Goal: Information Seeking & Learning: Learn about a topic

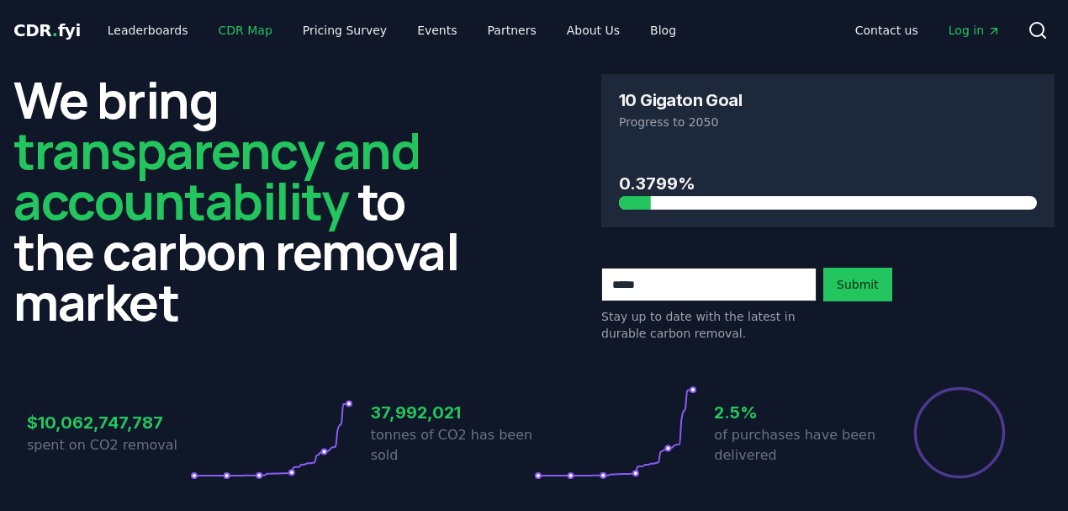
click at [238, 34] on link "CDR Map" at bounding box center [245, 30] width 81 height 30
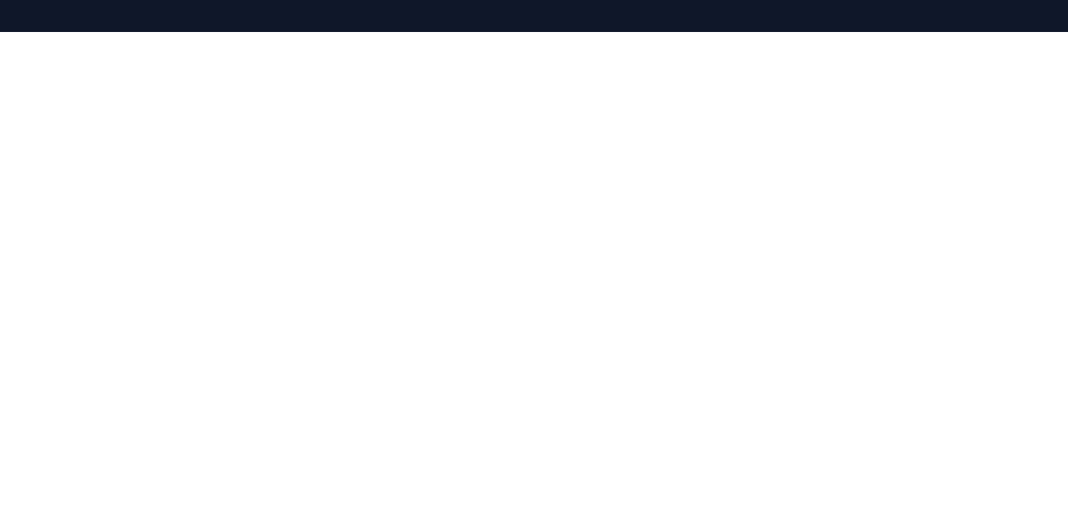
scroll to position [10, 0]
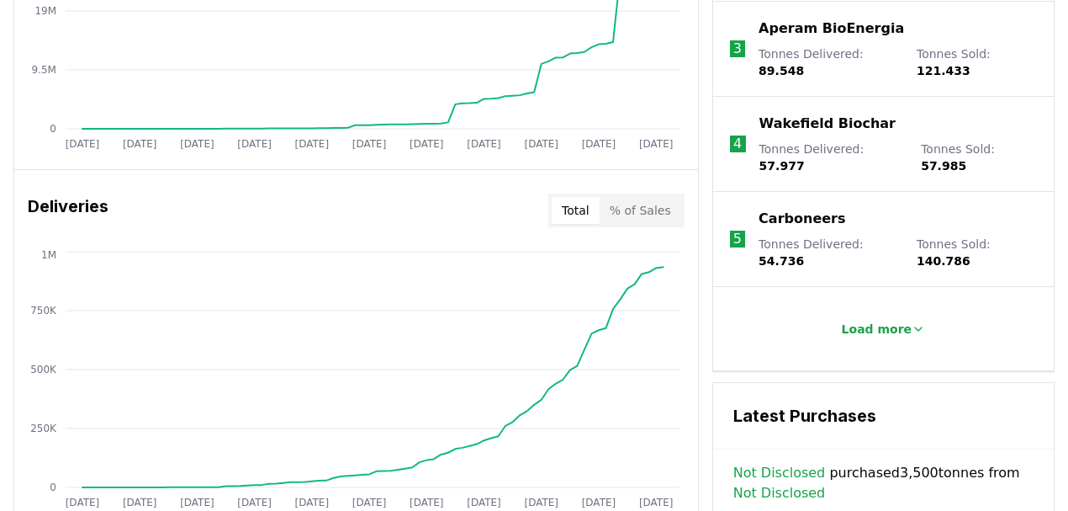
scroll to position [718, 0]
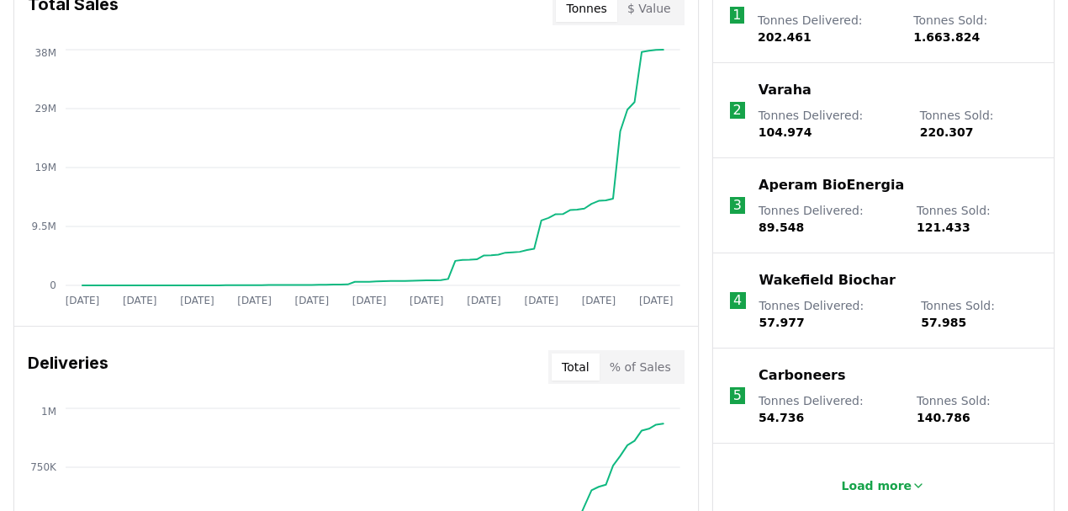
click at [802, 365] on p "Carboneers" at bounding box center [802, 375] width 87 height 20
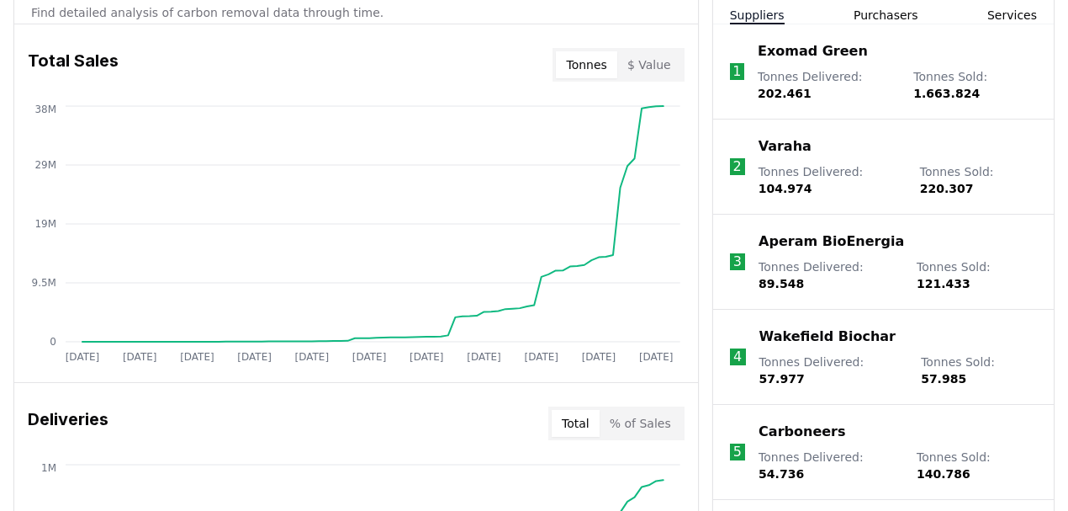
scroll to position [792, 0]
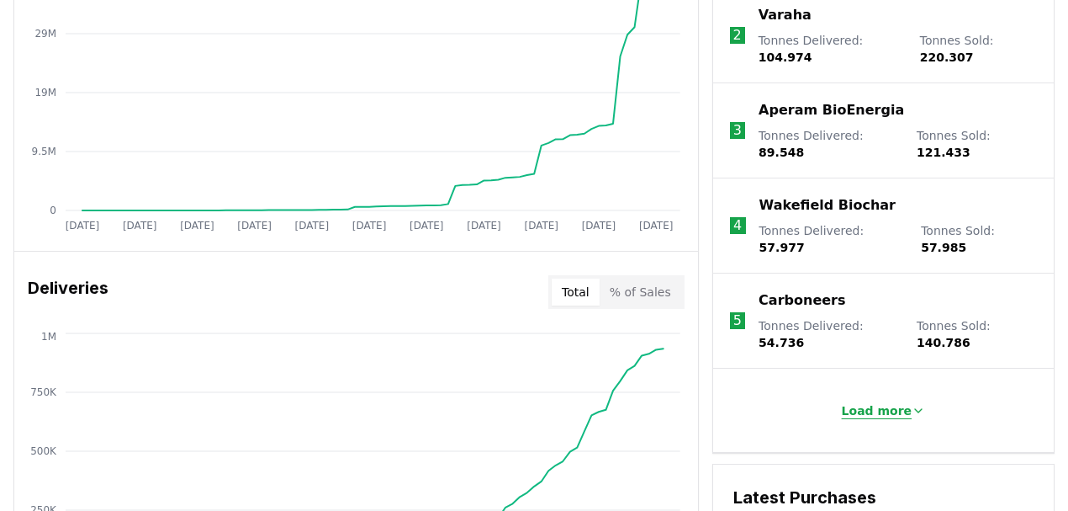
click at [873, 394] on button "Load more" at bounding box center [884, 411] width 111 height 34
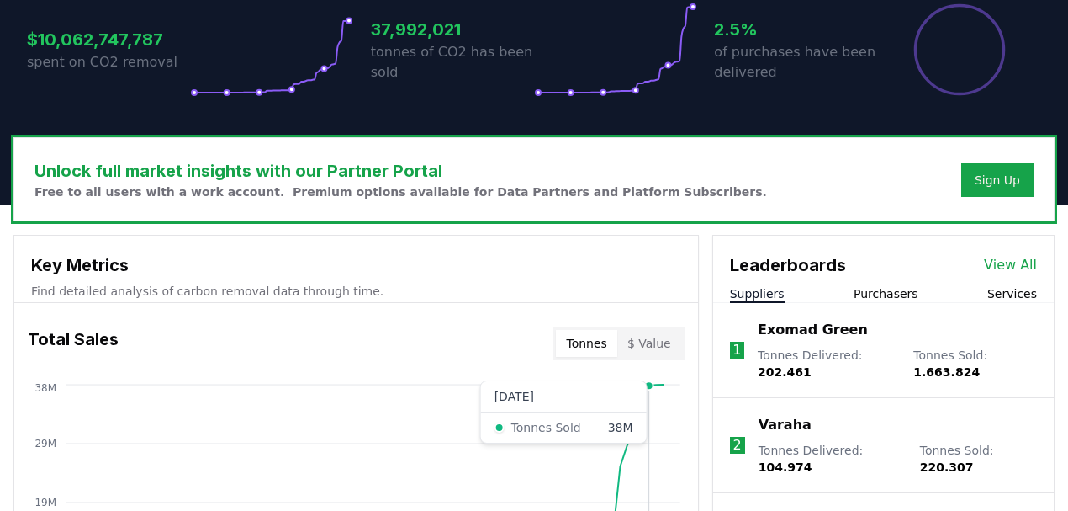
scroll to position [381, 0]
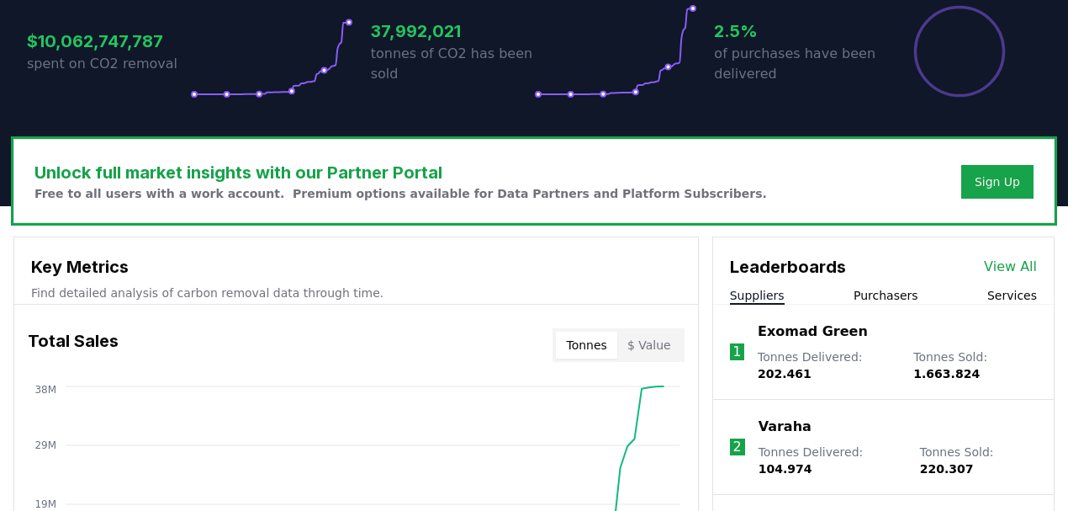
click at [1014, 294] on button "Services" at bounding box center [1013, 295] width 50 height 17
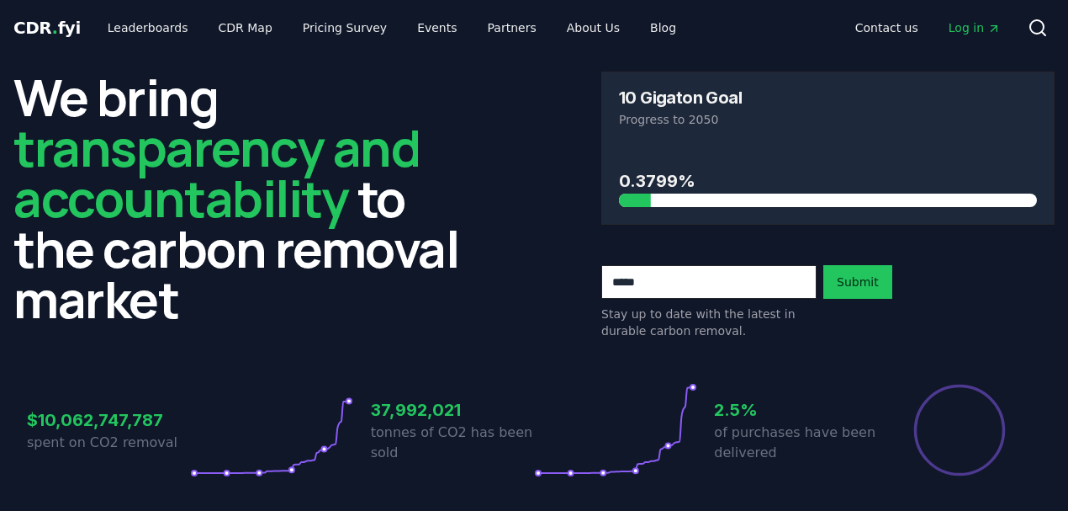
scroll to position [0, 0]
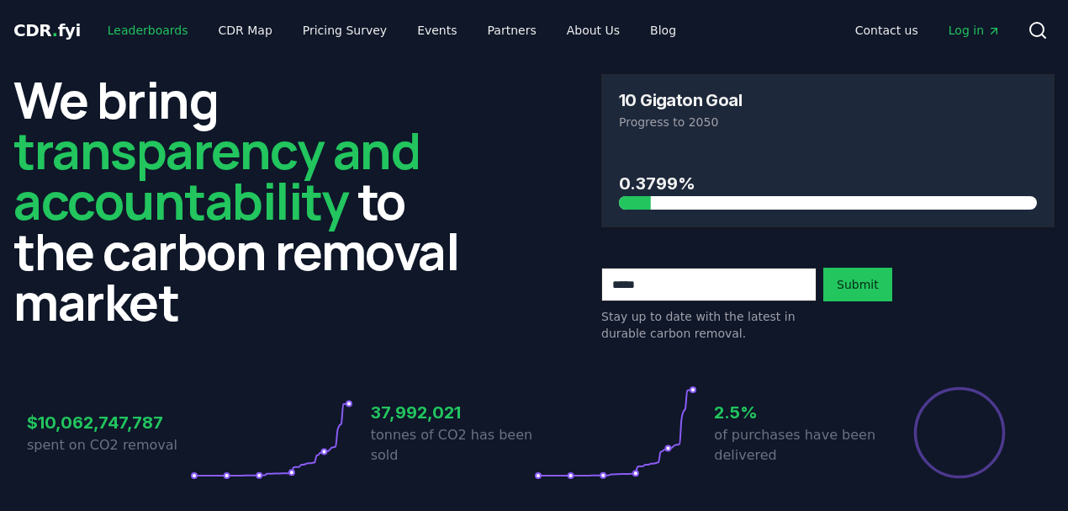
click at [151, 30] on link "Leaderboards" at bounding box center [148, 30] width 108 height 30
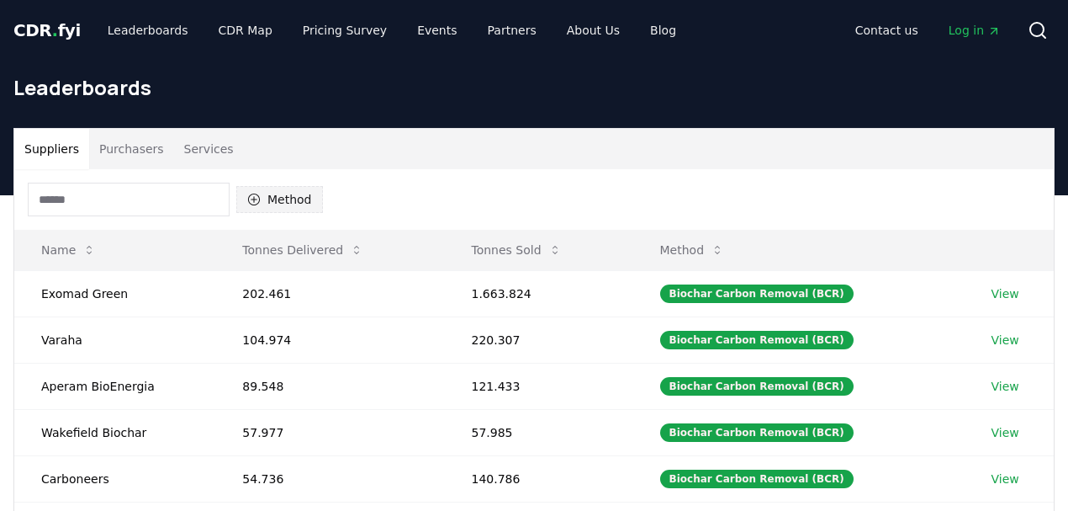
click at [249, 202] on icon "button" at bounding box center [254, 199] width 12 height 12
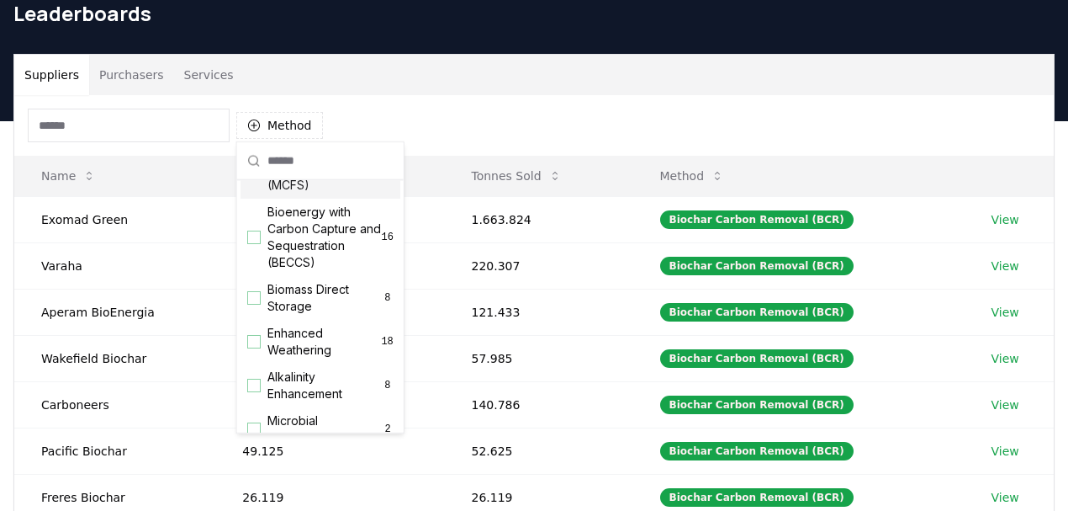
scroll to position [187, 0]
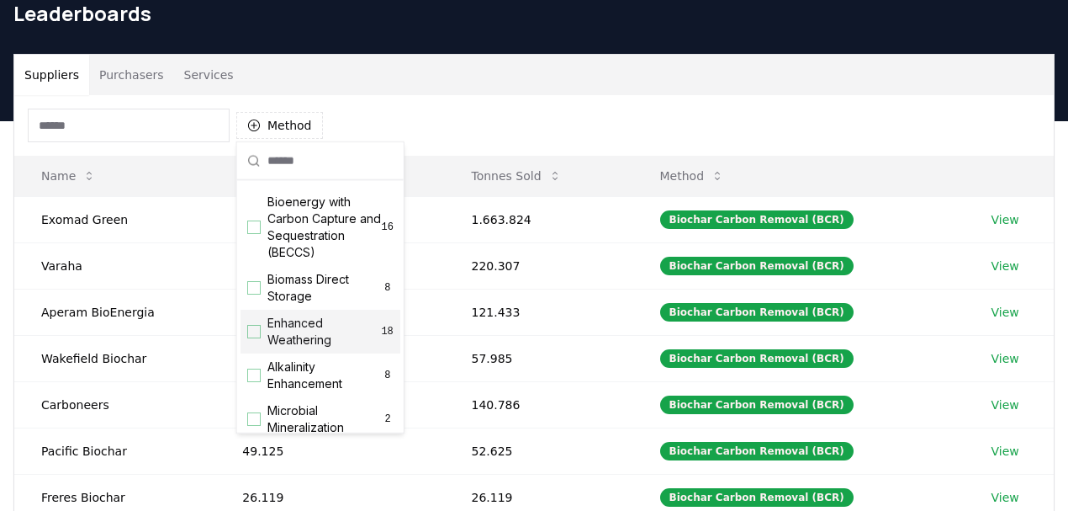
click at [252, 336] on div "Suggestions" at bounding box center [253, 331] width 13 height 13
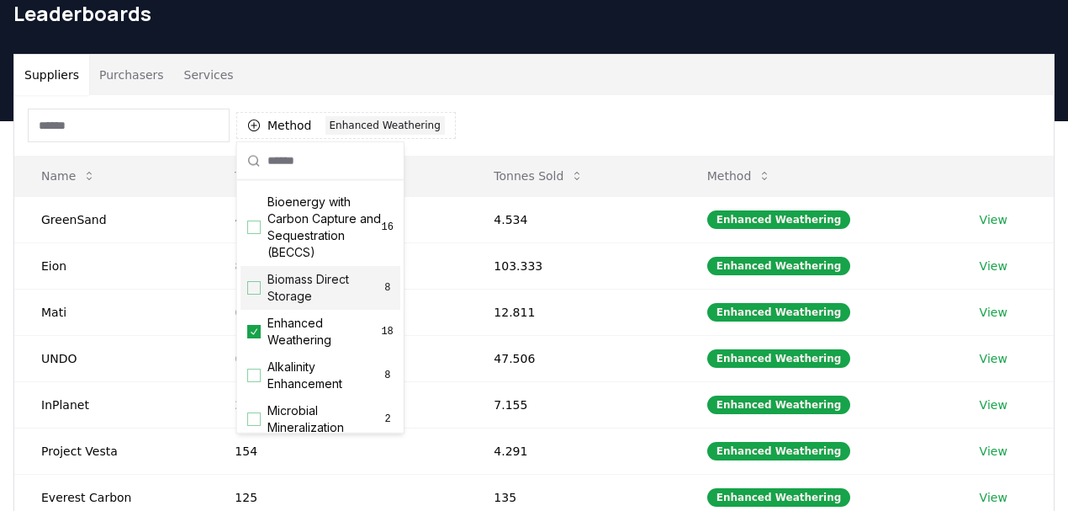
click at [621, 110] on div "Method 1 Enhanced Weathering" at bounding box center [534, 125] width 1040 height 61
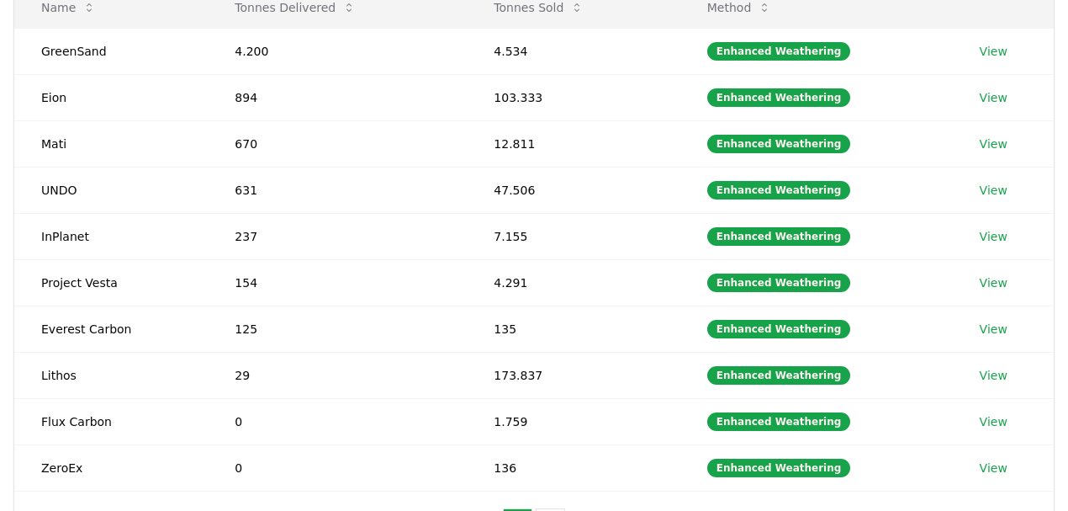
scroll to position [373, 0]
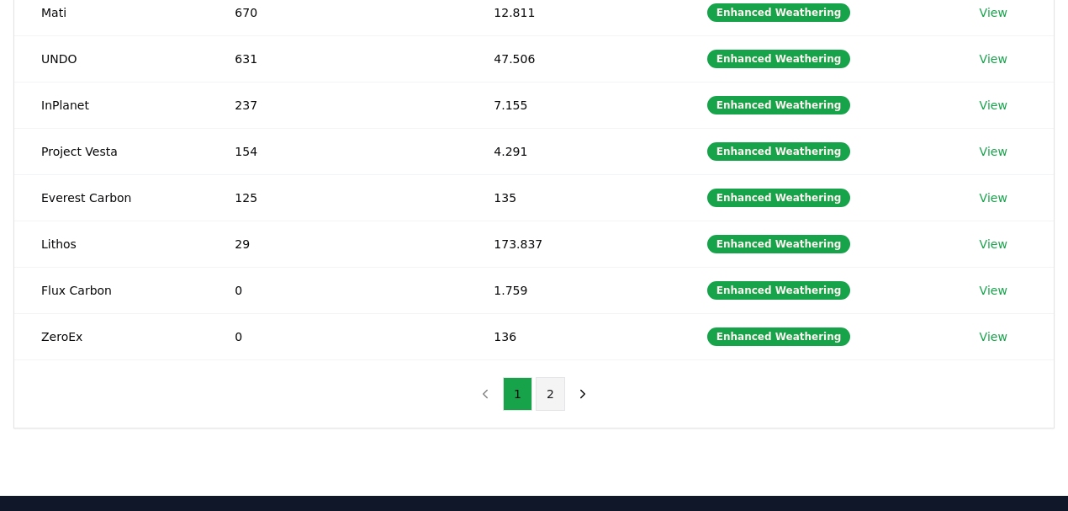
click at [546, 382] on button "2" at bounding box center [550, 394] width 29 height 34
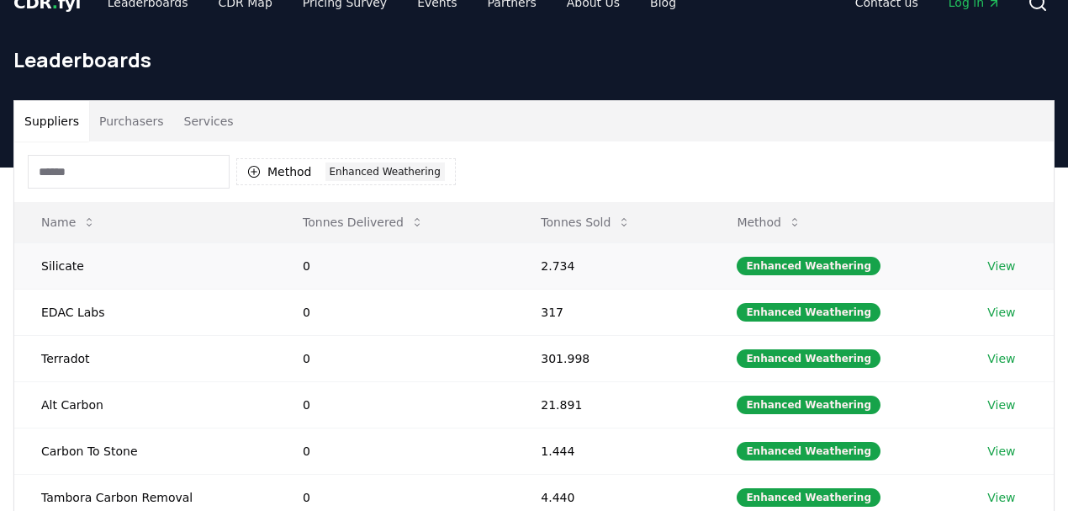
scroll to position [0, 0]
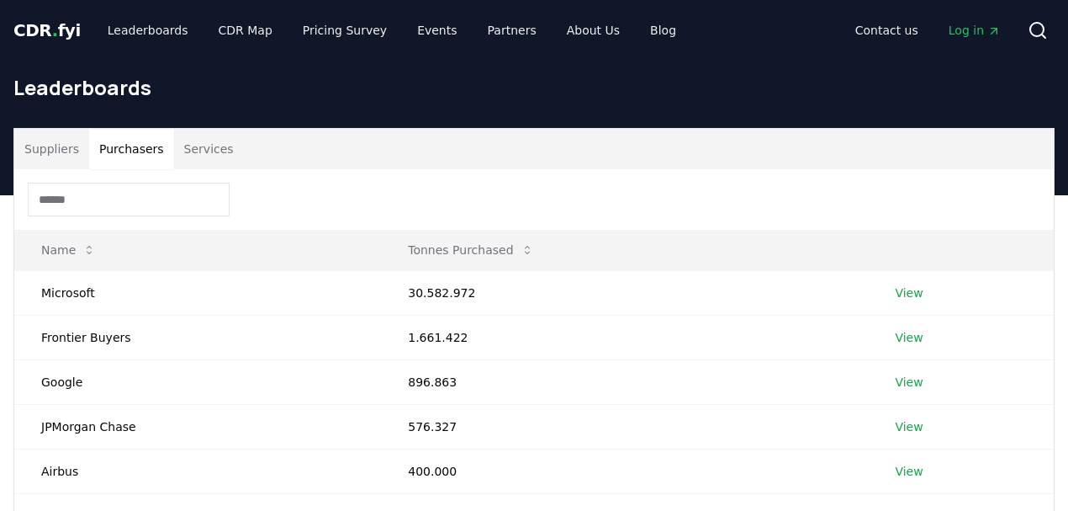
click at [124, 155] on button "Purchasers" at bounding box center [131, 149] width 85 height 40
click at [63, 151] on button "Suppliers" at bounding box center [51, 149] width 75 height 40
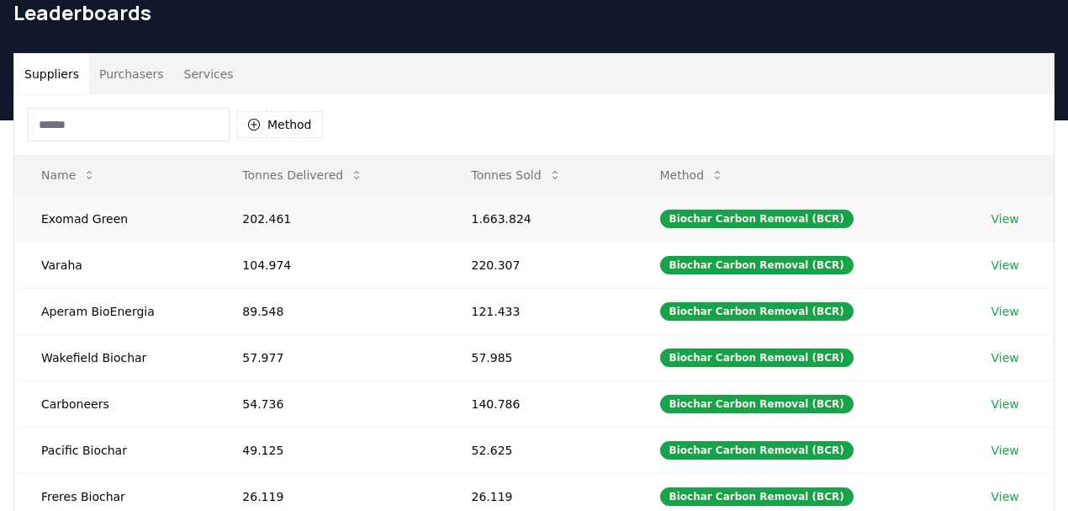
scroll to position [74, 0]
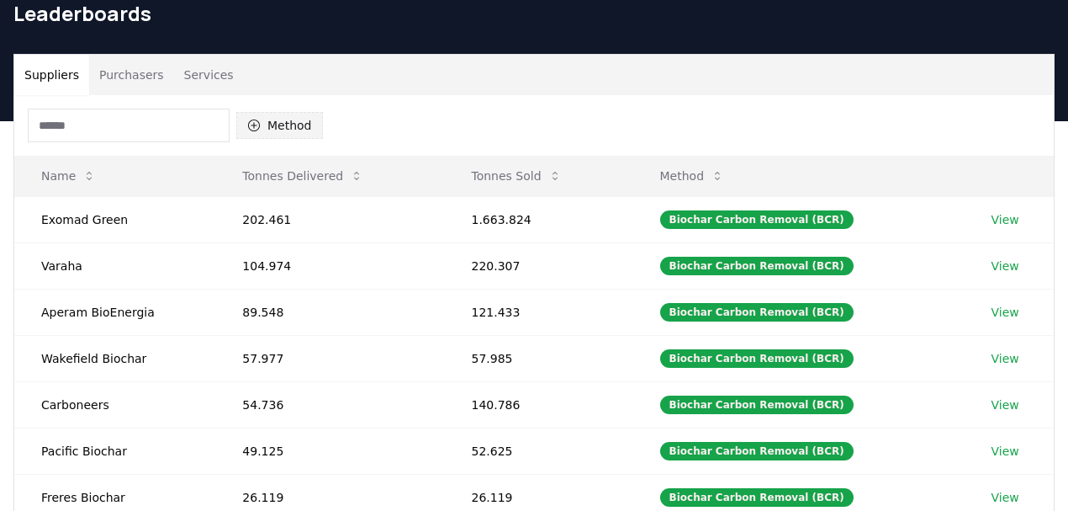
click at [270, 126] on button "Method" at bounding box center [279, 125] width 87 height 27
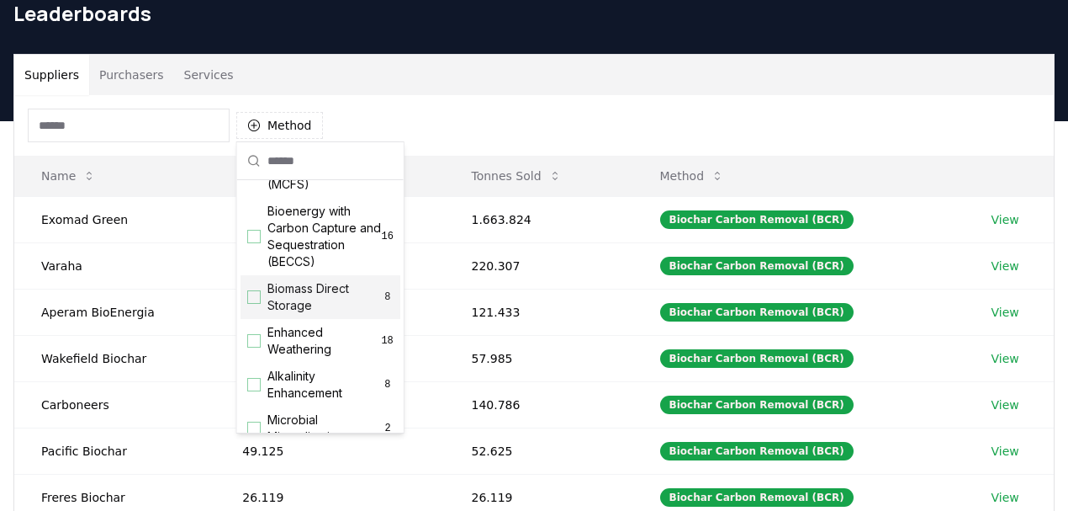
scroll to position [187, 0]
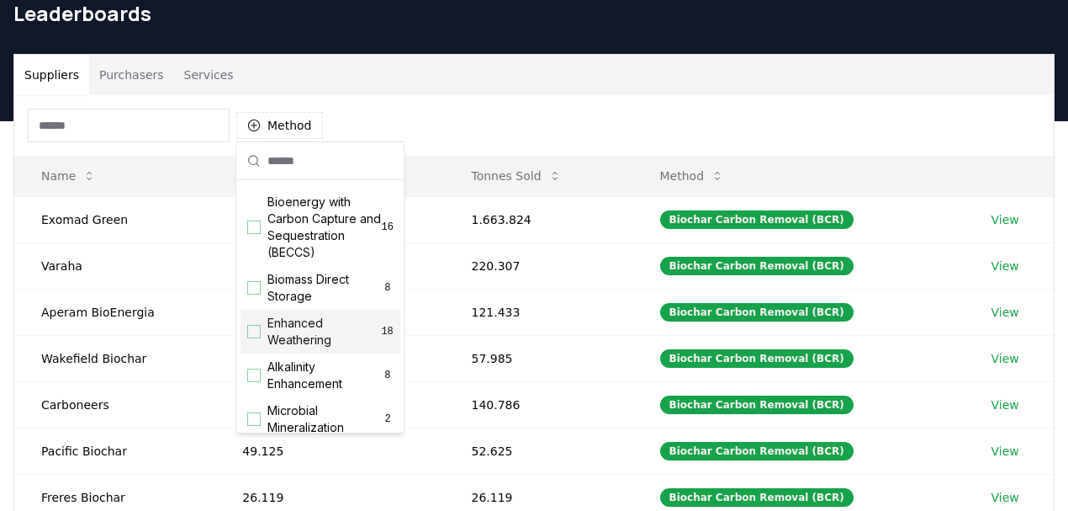
click at [257, 331] on div "Suggestions" at bounding box center [253, 331] width 13 height 13
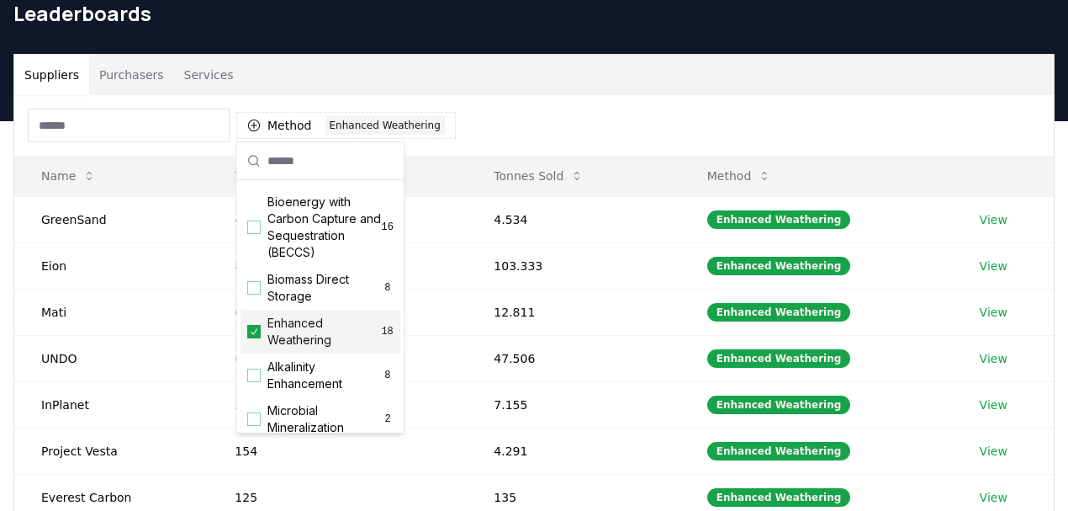
click at [614, 119] on div "Method 1 Enhanced Weathering" at bounding box center [534, 125] width 1040 height 61
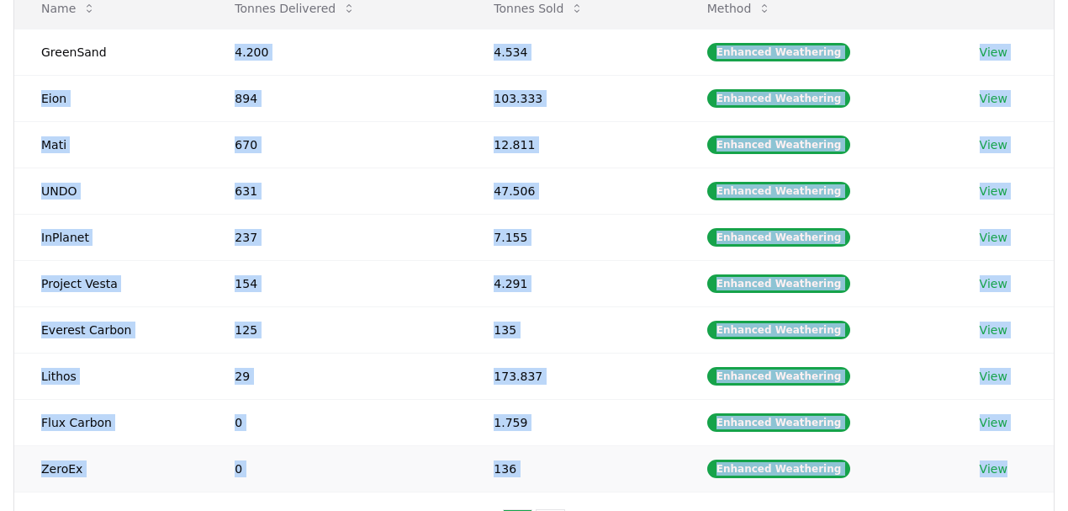
scroll to position [296, 0]
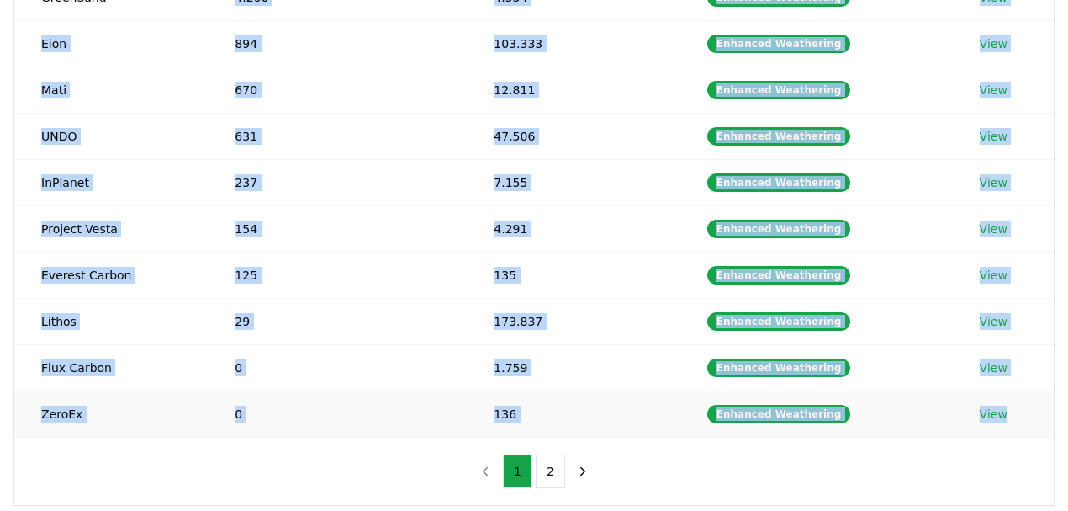
drag, startPoint x: 230, startPoint y: 214, endPoint x: 1024, endPoint y: 405, distance: 816.9
click at [1024, 405] on tbody "GreenSand 4.200 4.534 Enhanced Weathering View Eion 894 103.333 Enhanced Weathe…" at bounding box center [534, 205] width 1040 height 463
copy tbody "4.200 4.534 Enhanced Weathering View Eion 894 103.333 Enhanced Weathering View …"
click at [548, 464] on button "2" at bounding box center [550, 471] width 29 height 34
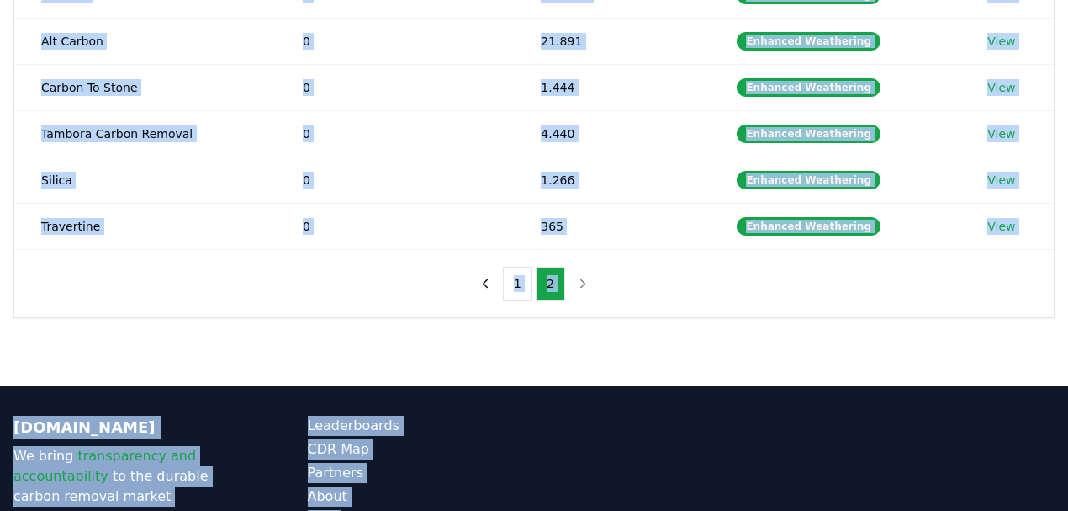
scroll to position [496, 0]
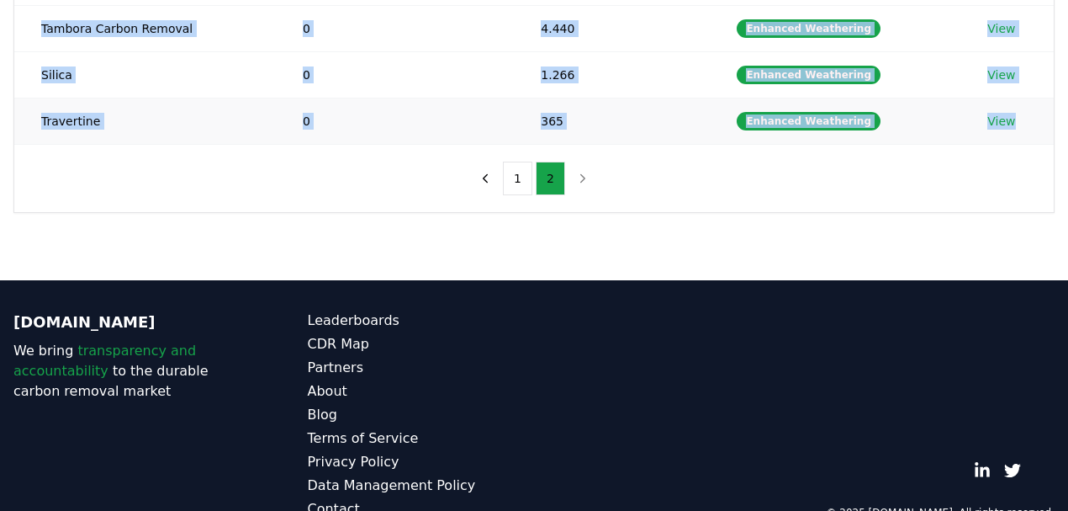
drag, startPoint x: 56, startPoint y: 260, endPoint x: 1048, endPoint y: 111, distance: 1002.9
copy tbody "cate 0 2.734 Enhanced Weathering View EDAC Labs 0 317 Enhanced Weathering View …"
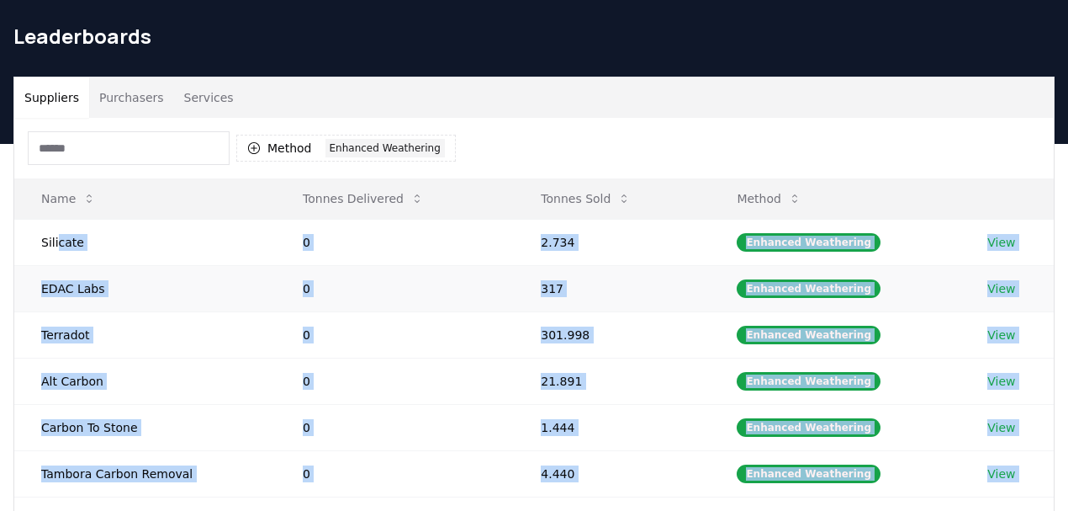
scroll to position [47, 0]
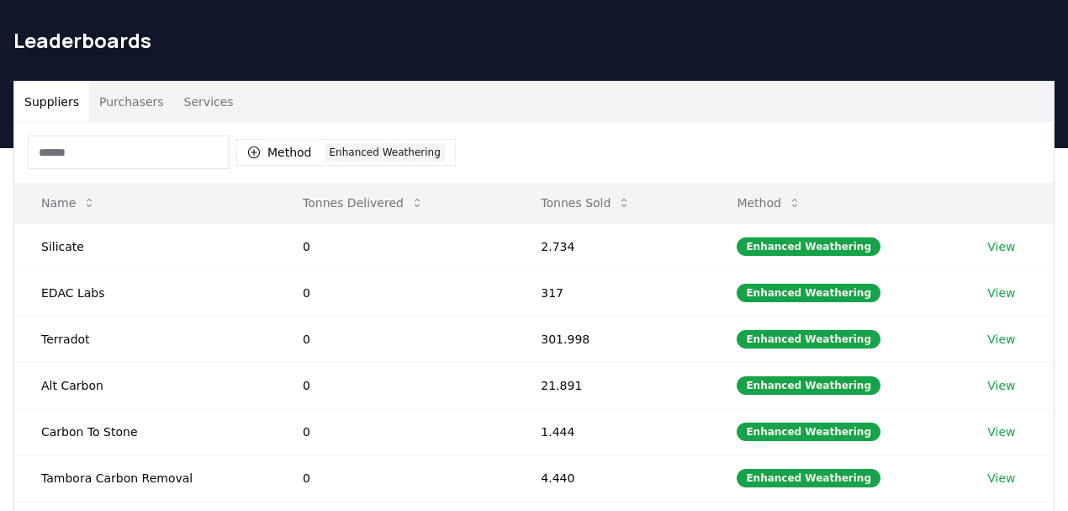
click at [548, 152] on div "Method 1 Enhanced Weathering" at bounding box center [534, 152] width 1040 height 61
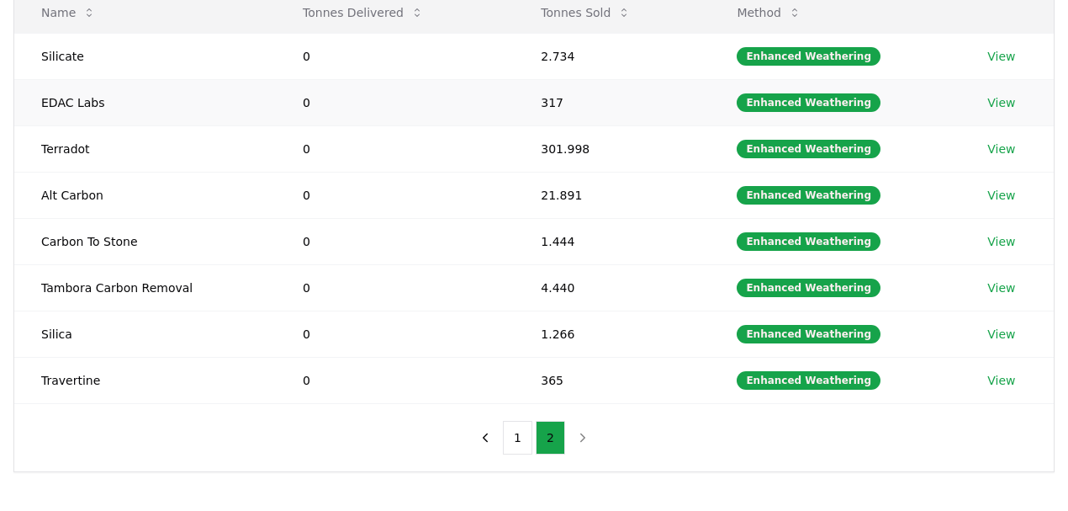
scroll to position [272, 0]
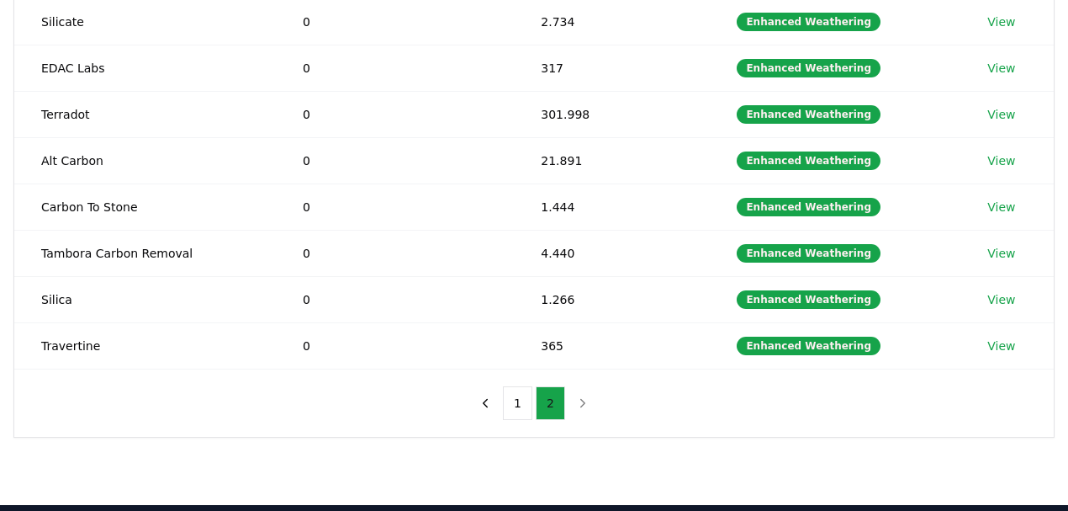
click at [538, 392] on button "2" at bounding box center [550, 403] width 29 height 34
click at [521, 400] on button "1" at bounding box center [517, 403] width 29 height 34
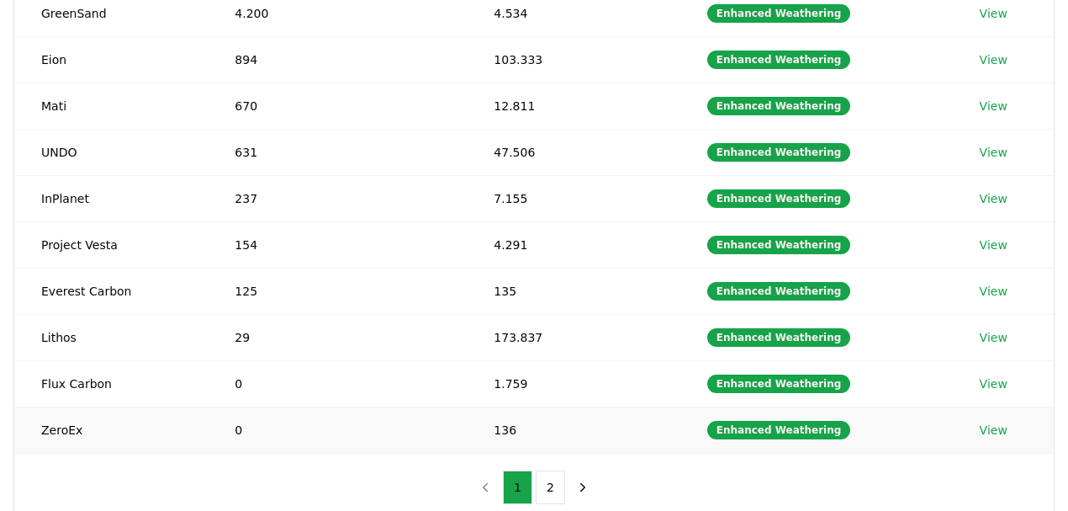
scroll to position [309, 0]
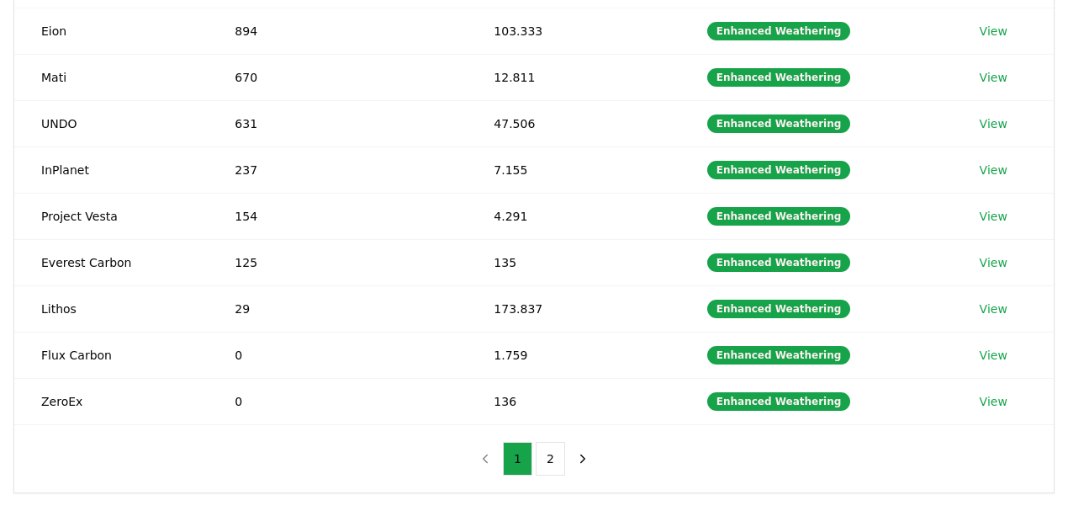
click at [546, 446] on button "2" at bounding box center [550, 459] width 29 height 34
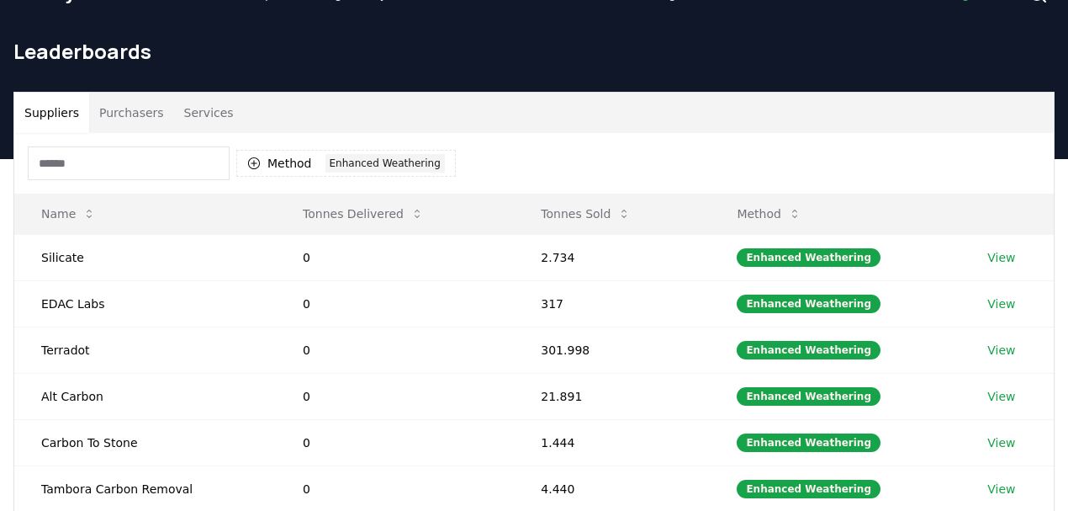
scroll to position [0, 0]
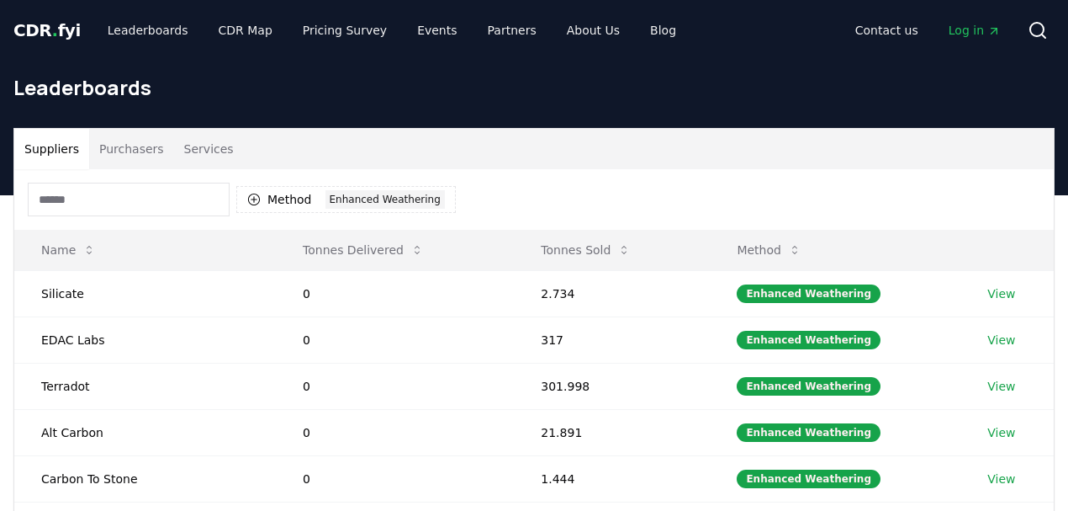
click at [134, 148] on button "Purchasers" at bounding box center [131, 149] width 85 height 40
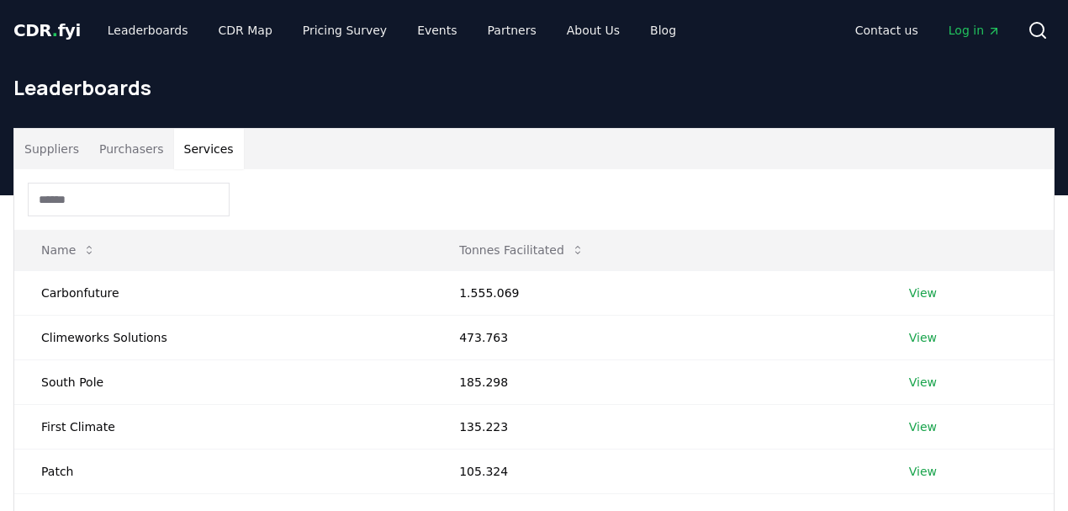
click at [197, 141] on button "Services" at bounding box center [209, 149] width 70 height 40
click at [236, 31] on link "CDR Map" at bounding box center [245, 30] width 81 height 30
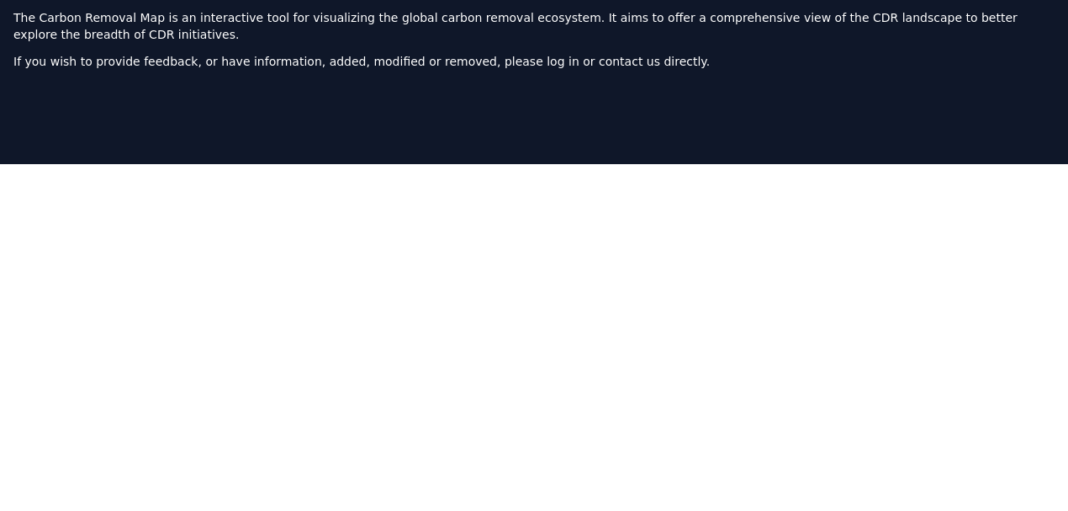
scroll to position [155, 0]
